Goal: Check status: Check status

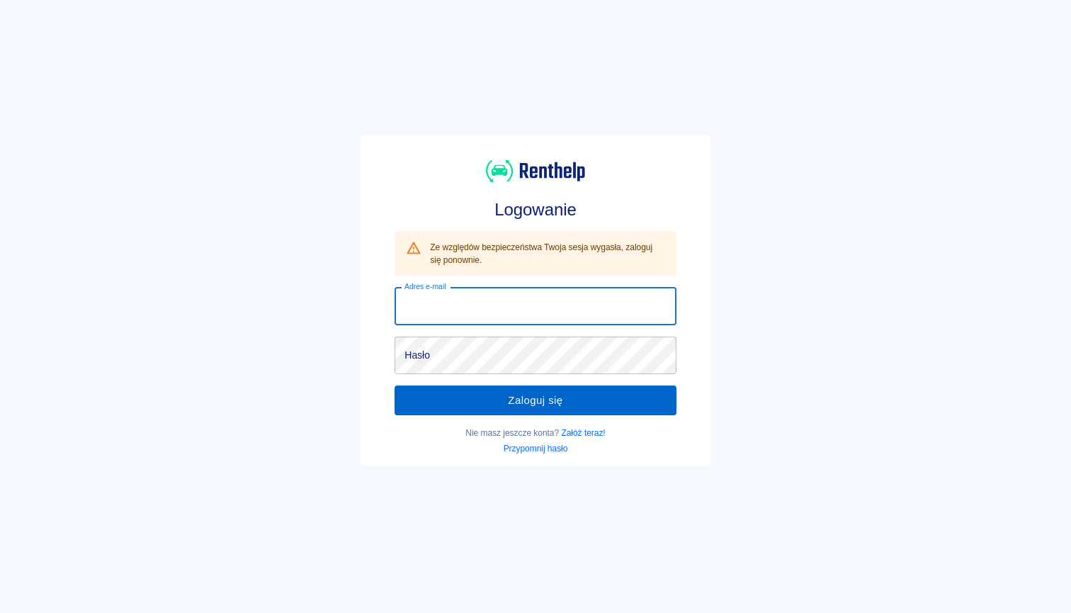
type input "[EMAIL_ADDRESS][DOMAIN_NAME]"
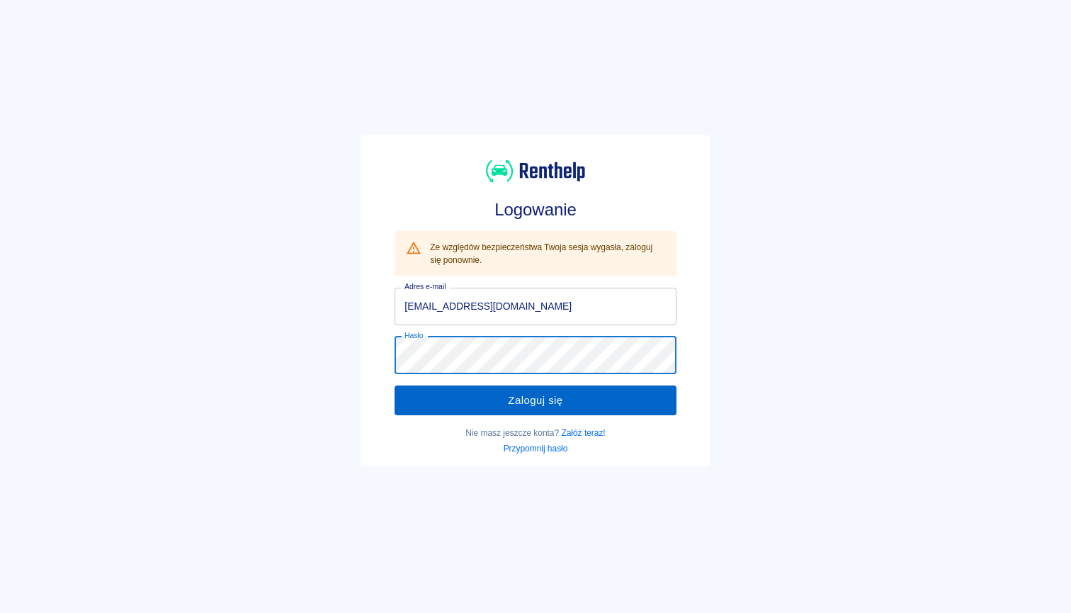
click at [468, 410] on button "Zaloguj się" at bounding box center [535, 400] width 281 height 30
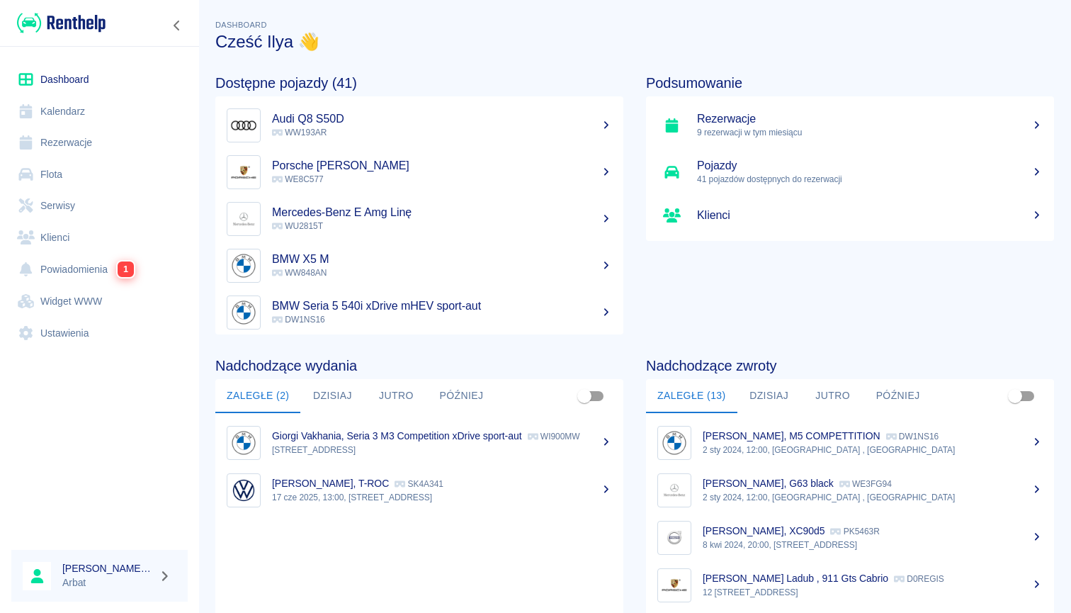
click at [726, 127] on p "9 rezerwacji w tym miesiącu" at bounding box center [870, 132] width 346 height 13
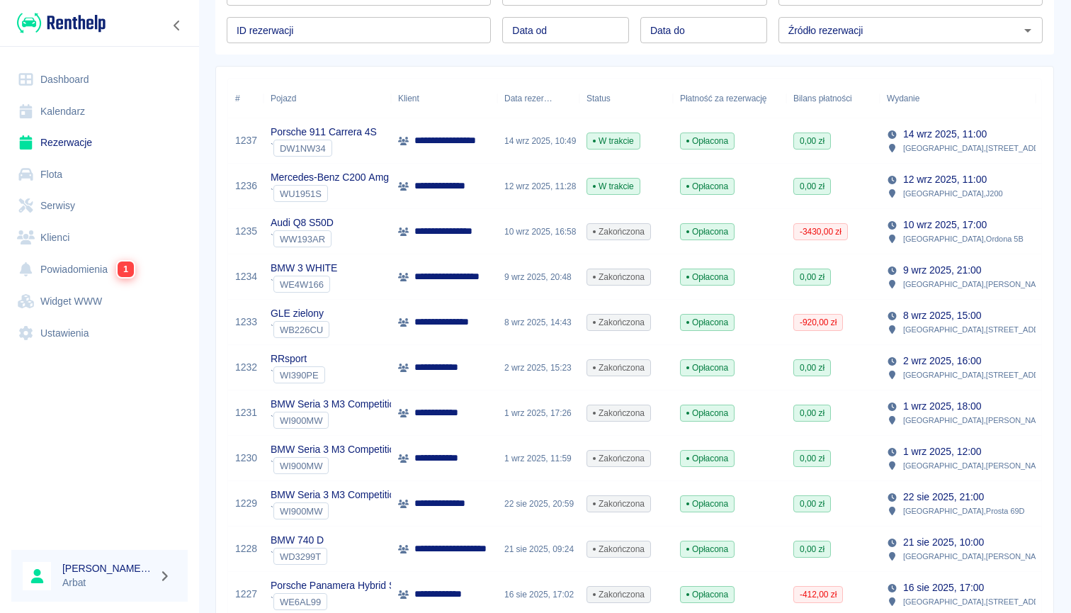
scroll to position [142, 0]
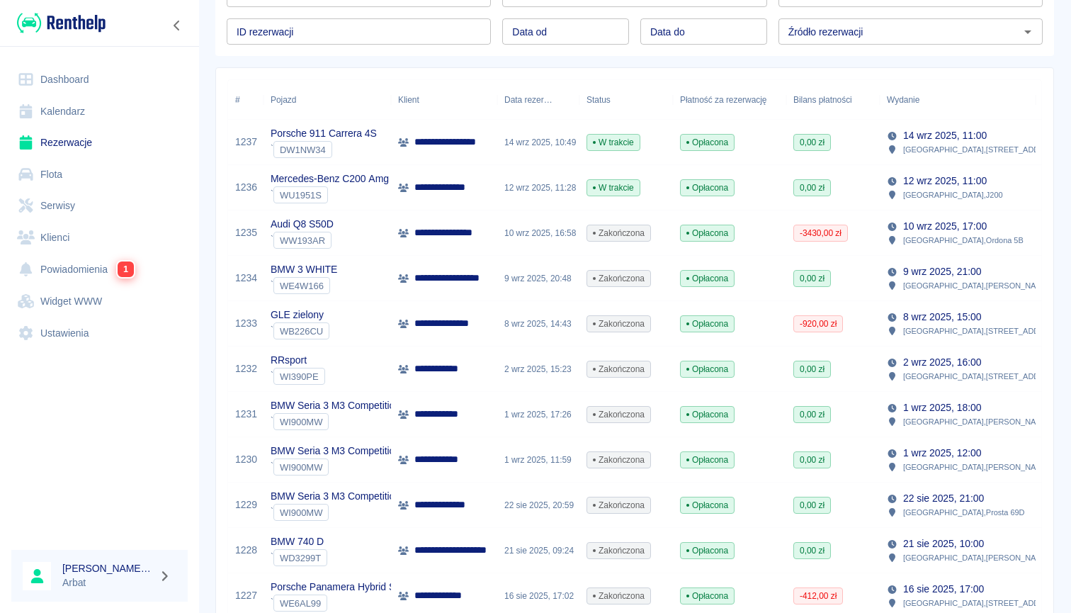
click at [371, 317] on div "GLE zielony ` WB226CU" at bounding box center [328, 323] width 128 height 45
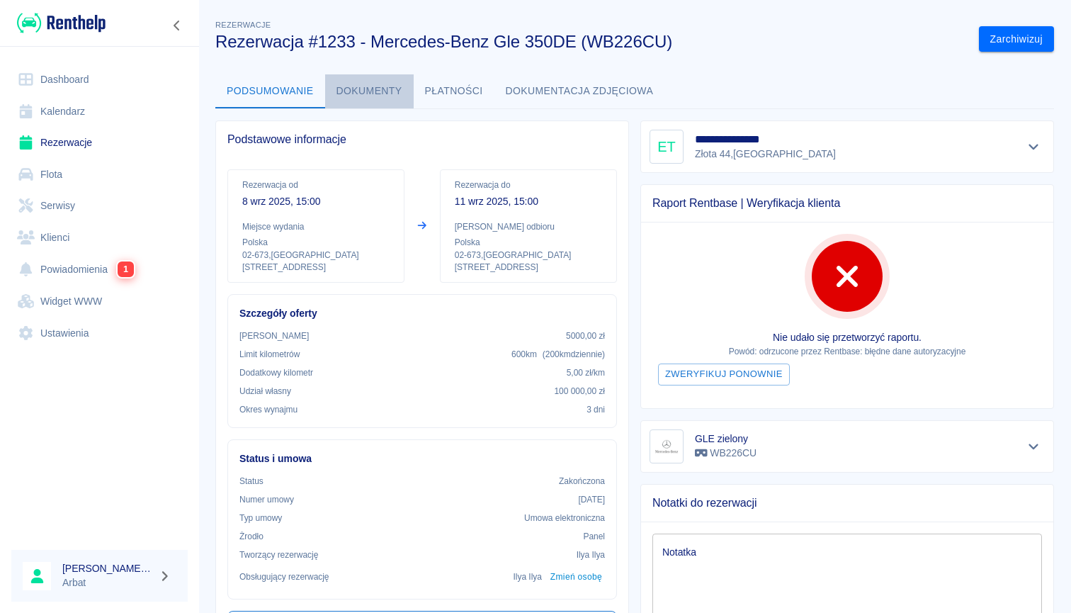
click at [374, 93] on button "Dokumenty" at bounding box center [369, 91] width 89 height 34
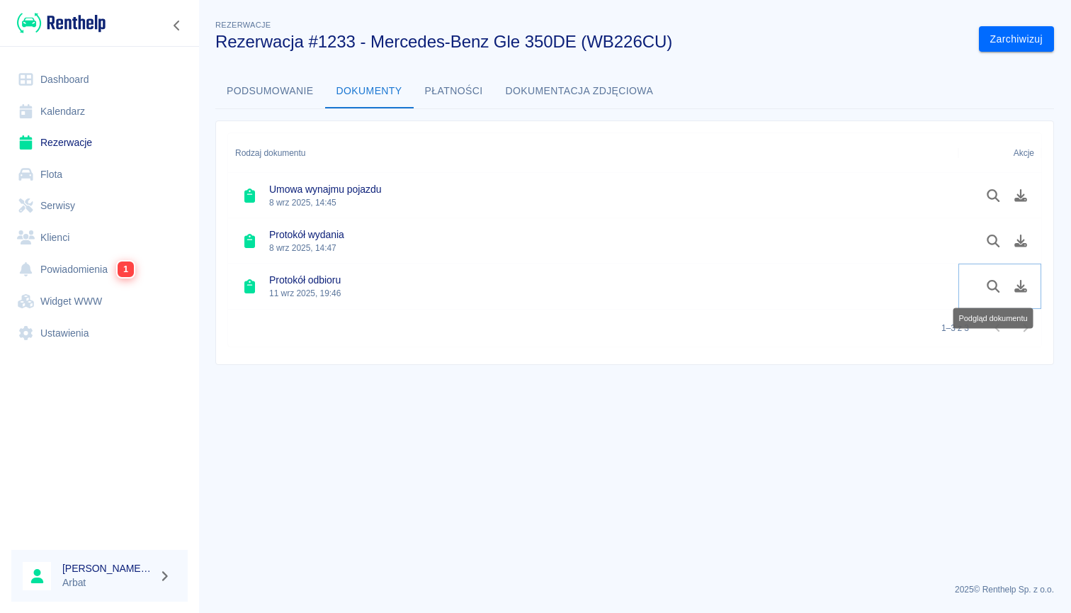
click at [996, 289] on icon "Podgląd dokumentu" at bounding box center [993, 286] width 13 height 13
click at [995, 244] on icon "Podgląd dokumentu" at bounding box center [993, 241] width 13 height 13
click at [994, 285] on icon "Podgląd dokumentu" at bounding box center [994, 286] width 16 height 13
